Goal: Task Accomplishment & Management: Use online tool/utility

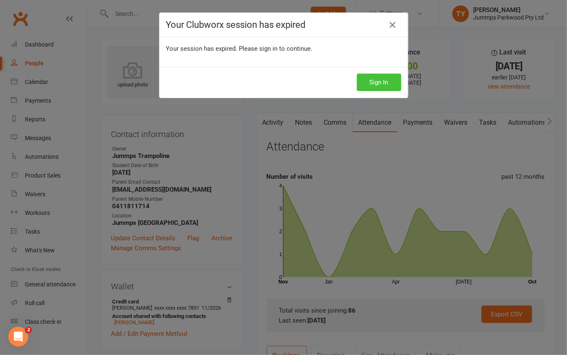
click at [357, 90] on button "Sign In" at bounding box center [379, 82] width 44 height 17
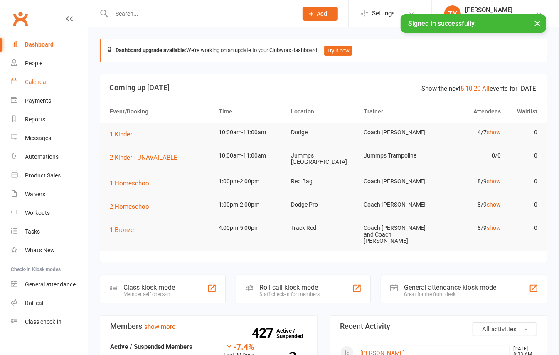
click at [36, 74] on link "Calendar" at bounding box center [49, 82] width 77 height 19
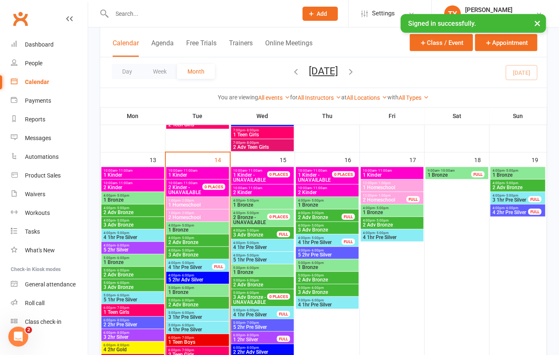
scroll to position [332, 0]
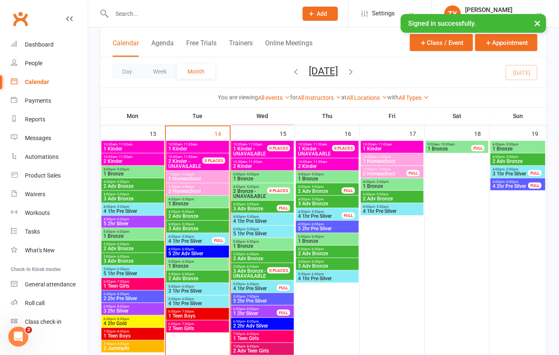
click at [184, 143] on span "- 11:00am" at bounding box center [189, 144] width 15 height 4
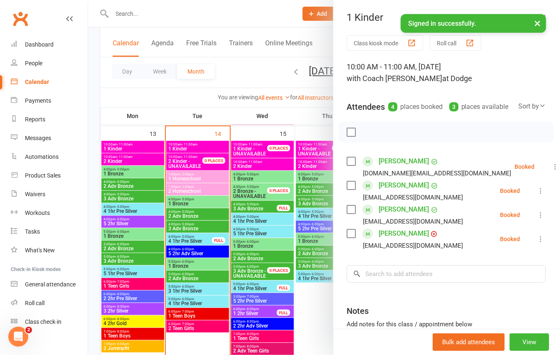
click at [92, 150] on div at bounding box center [323, 177] width 471 height 355
